Goal: Information Seeking & Learning: Find specific fact

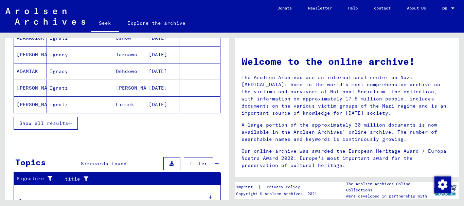
scroll to position [107, 0]
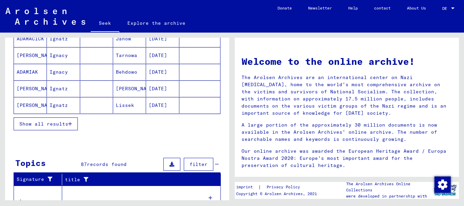
click at [33, 123] on font "Show all results" at bounding box center [43, 124] width 49 height 6
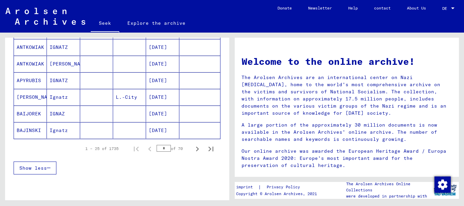
scroll to position [418, 0]
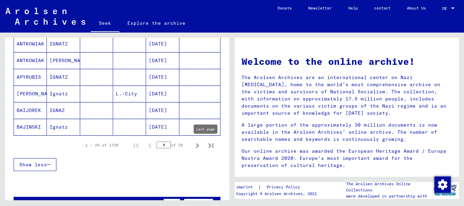
click at [206, 145] on icon "Last page" at bounding box center [211, 146] width 10 height 10
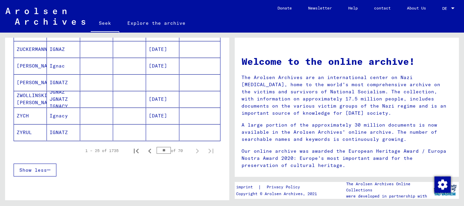
scroll to position [161, 0]
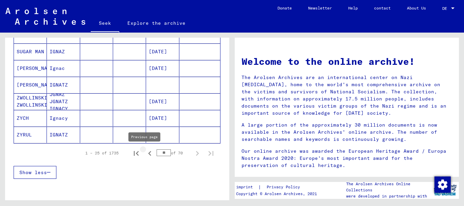
click at [148, 156] on icon "Previous page" at bounding box center [149, 153] width 3 height 5
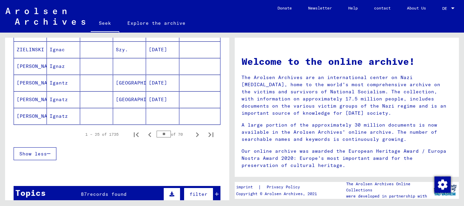
scroll to position [446, 0]
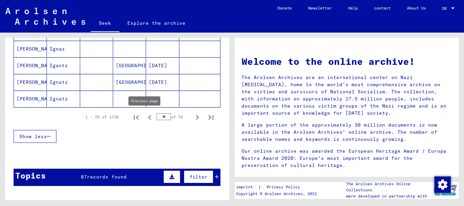
click at [145, 120] on icon "Previous page" at bounding box center [150, 118] width 10 height 10
type input "**"
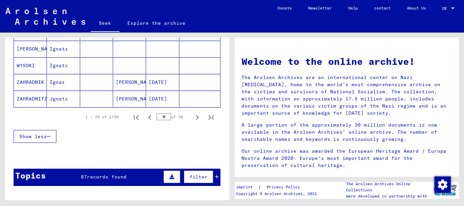
click at [191, 176] on font "filter" at bounding box center [198, 177] width 18 height 6
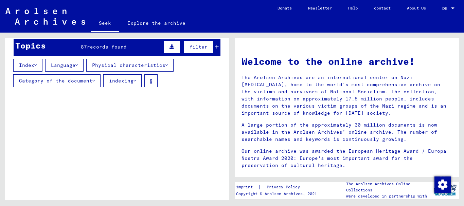
scroll to position [0, 0]
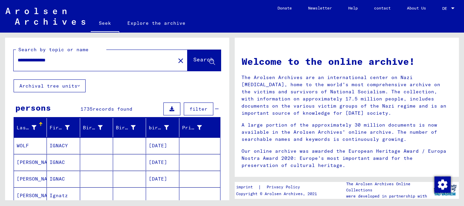
click at [119, 54] on div "**********" at bounding box center [90, 60] width 153 height 15
click at [84, 58] on input "**********" at bounding box center [92, 60] width 149 height 7
click at [197, 55] on button "Search" at bounding box center [203, 60] width 33 height 21
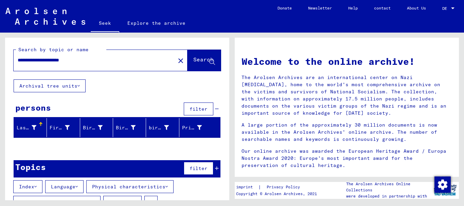
scroll to position [19, 0]
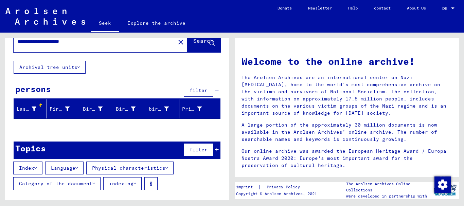
click at [104, 43] on input "**********" at bounding box center [92, 41] width 149 height 7
type input "**********"
click at [191, 88] on font "filter" at bounding box center [198, 90] width 18 height 6
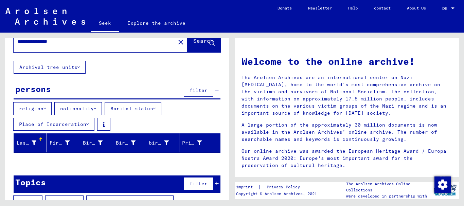
click at [36, 106] on font "religion" at bounding box center [31, 109] width 24 height 6
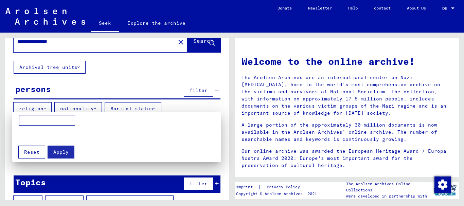
click at [130, 75] on div at bounding box center [232, 103] width 464 height 206
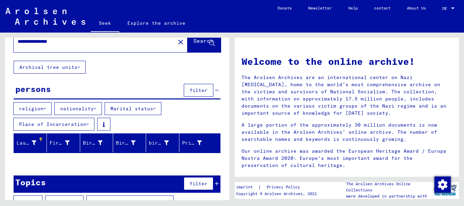
scroll to position [53, 0]
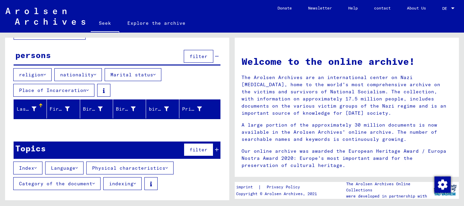
click at [110, 184] on font "indexing" at bounding box center [121, 184] width 24 height 6
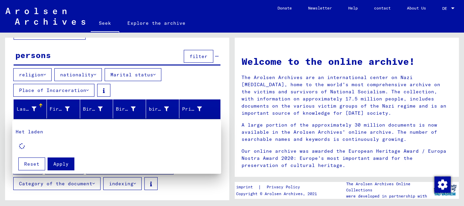
click at [183, 180] on div at bounding box center [232, 103] width 464 height 206
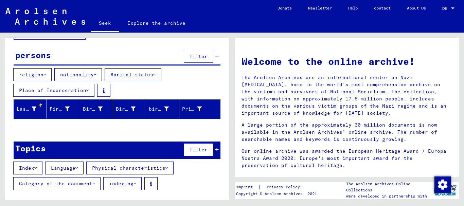
scroll to position [0, 0]
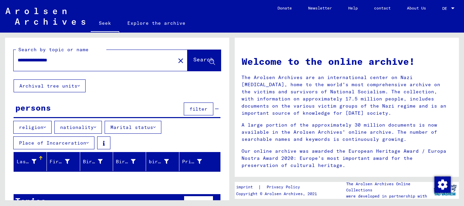
click at [199, 55] on button "Search" at bounding box center [203, 60] width 33 height 21
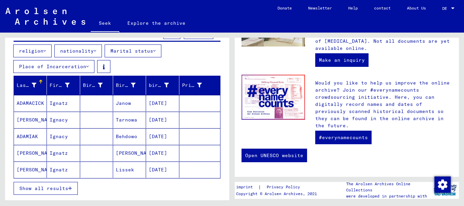
scroll to position [82, 0]
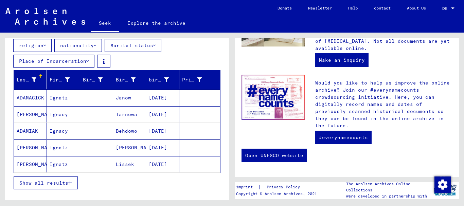
click at [29, 182] on font "Show all results" at bounding box center [43, 183] width 49 height 6
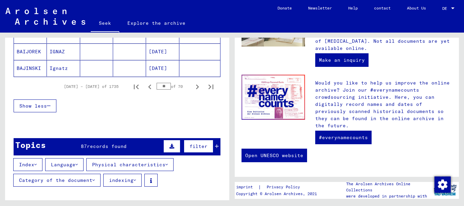
scroll to position [500, 0]
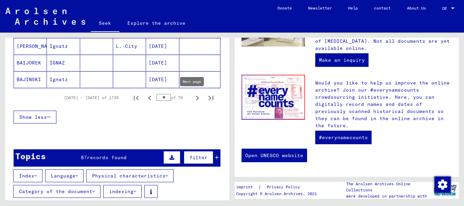
click at [193, 97] on icon "Next page" at bounding box center [198, 98] width 10 height 10
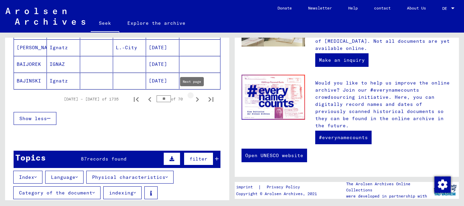
scroll to position [501, 0]
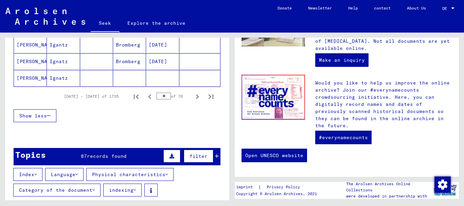
click at [196, 99] on icon "Next page" at bounding box center [197, 96] width 3 height 5
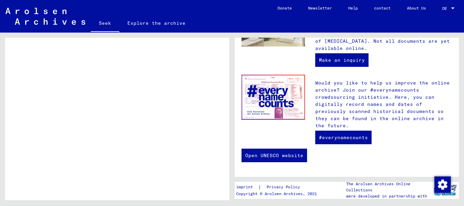
type input "**"
click at [158, 24] on font "Explore the archive" at bounding box center [156, 23] width 58 height 6
